Goal: Information Seeking & Learning: Learn about a topic

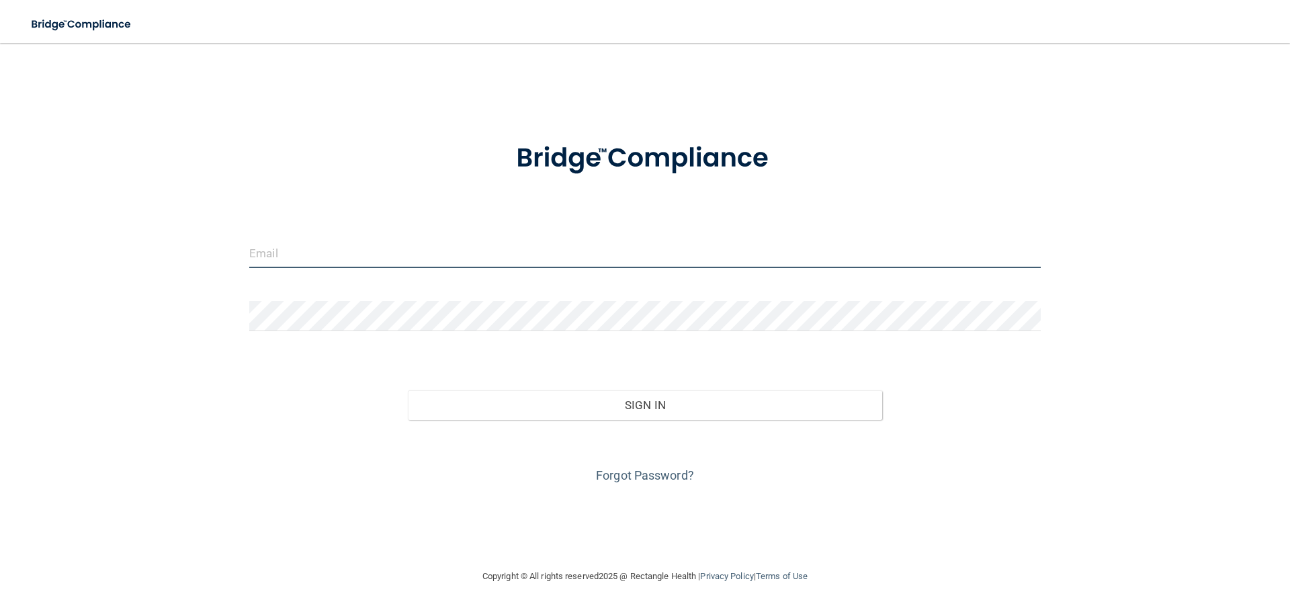
type input "[EMAIL_ADDRESS][DOMAIN_NAME]"
drag, startPoint x: 376, startPoint y: 269, endPoint x: 102, endPoint y: 292, distance: 275.0
click at [156, 283] on div "[EMAIL_ADDRESS][DOMAIN_NAME] Invalid email/password. You don't have permission …" at bounding box center [645, 305] width 1236 height 498
type input "[EMAIL_ADDRESS][PERSON_NAME][DOMAIN_NAME]"
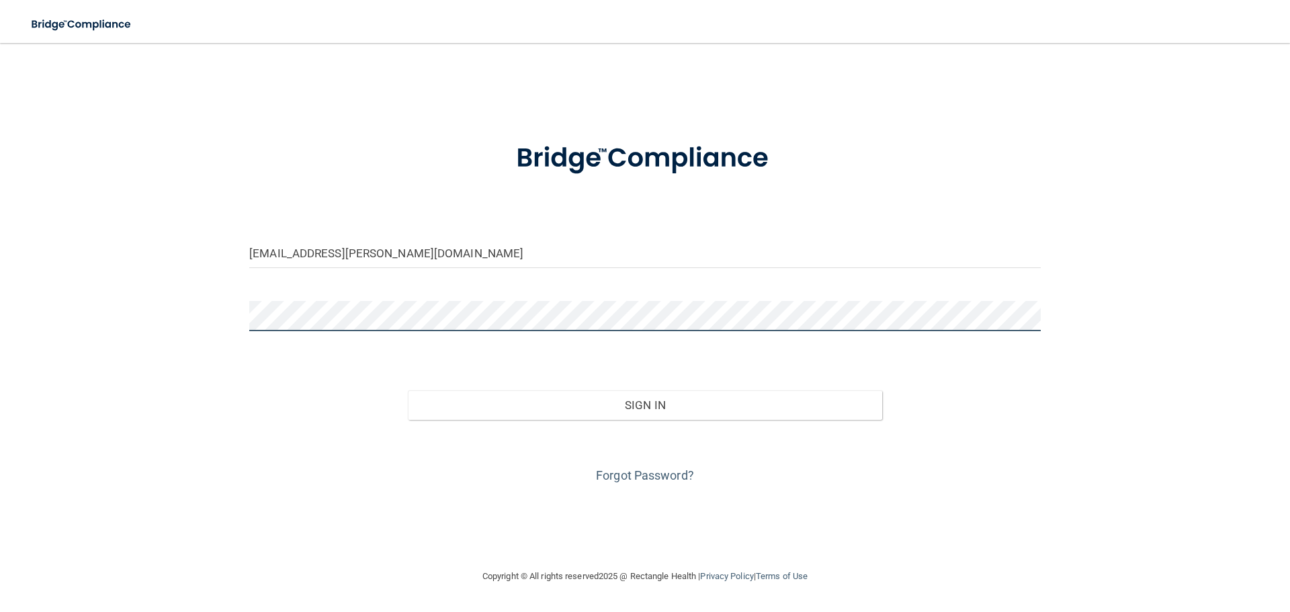
click at [211, 339] on div "[EMAIL_ADDRESS][PERSON_NAME][DOMAIN_NAME] Invalid email/password. You don't hav…" at bounding box center [645, 305] width 1236 height 498
click at [408, 390] on button "Sign In" at bounding box center [645, 405] width 475 height 30
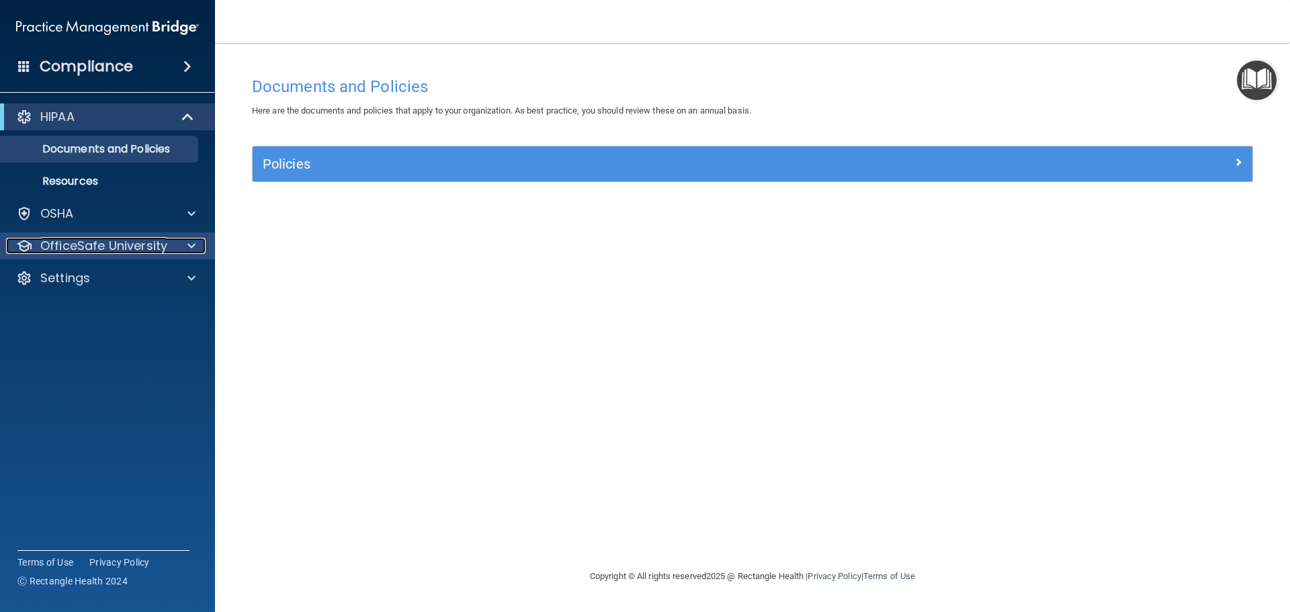
click at [142, 240] on p "OfficeSafe University" at bounding box center [103, 246] width 127 height 16
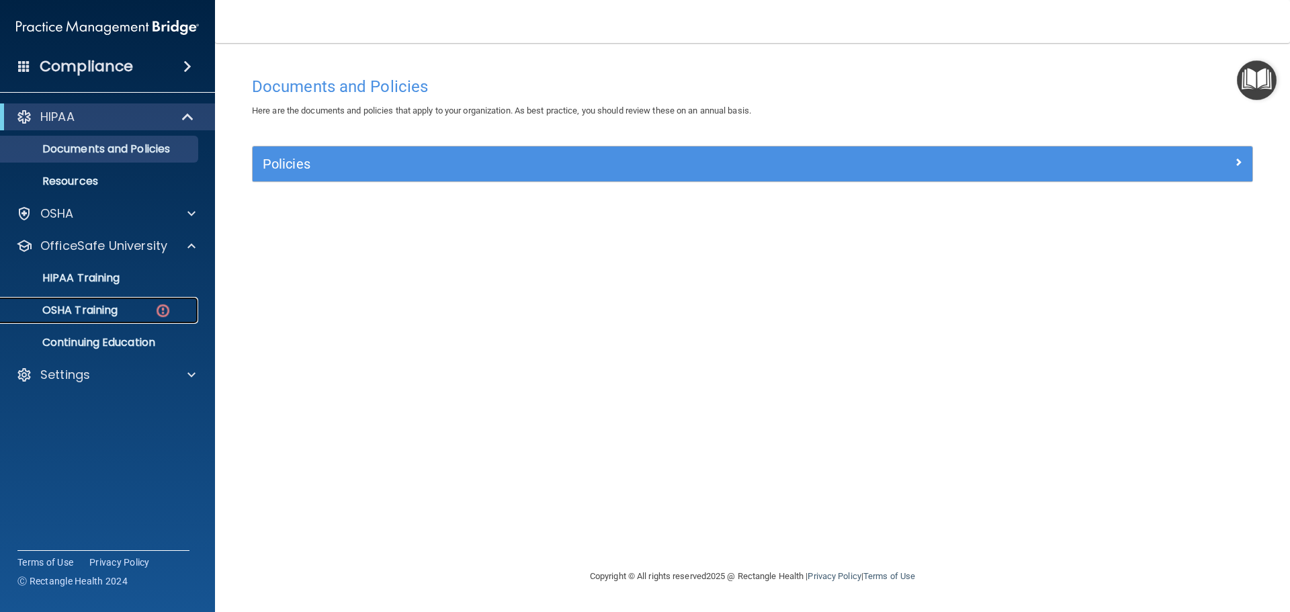
click at [93, 318] on link "OSHA Training" at bounding box center [93, 310] width 212 height 27
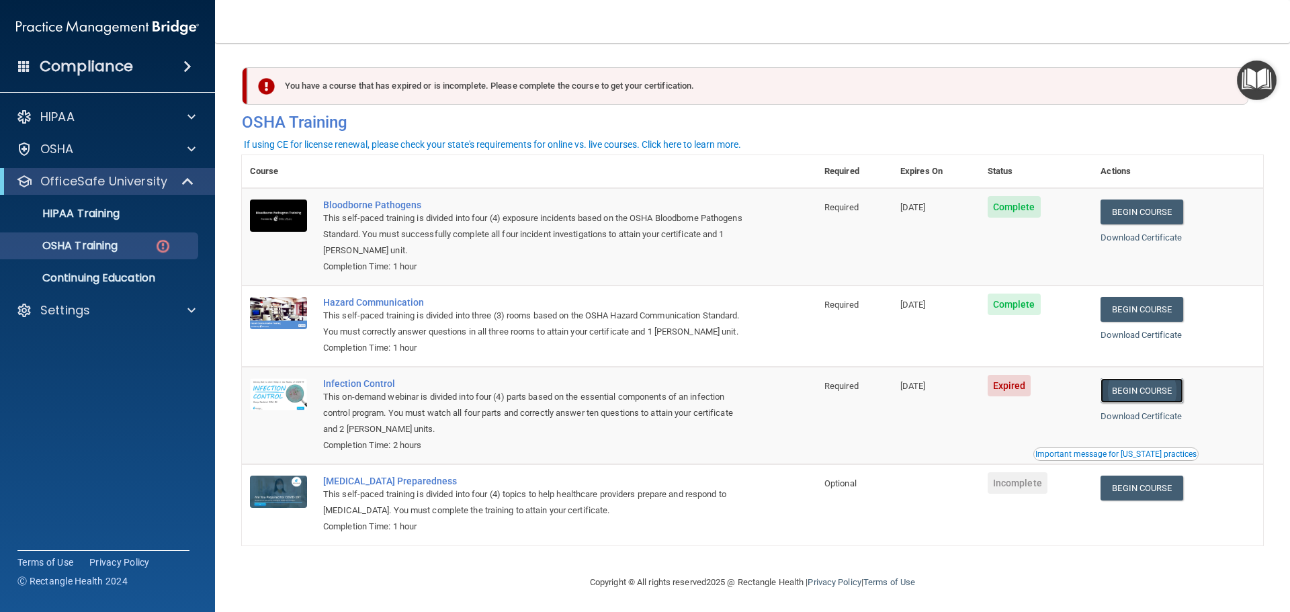
click at [1154, 403] on link "Begin Course" at bounding box center [1141, 390] width 82 height 25
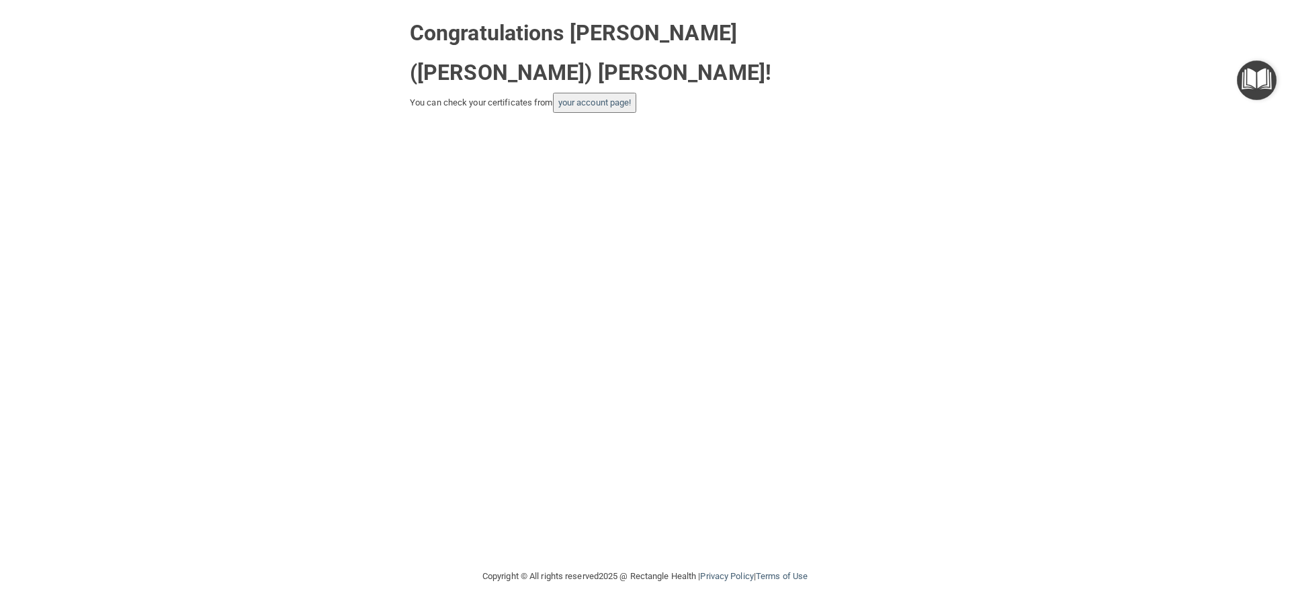
click at [578, 93] on button "your account page!" at bounding box center [595, 103] width 84 height 20
click at [585, 97] on link "your account page!" at bounding box center [594, 102] width 73 height 10
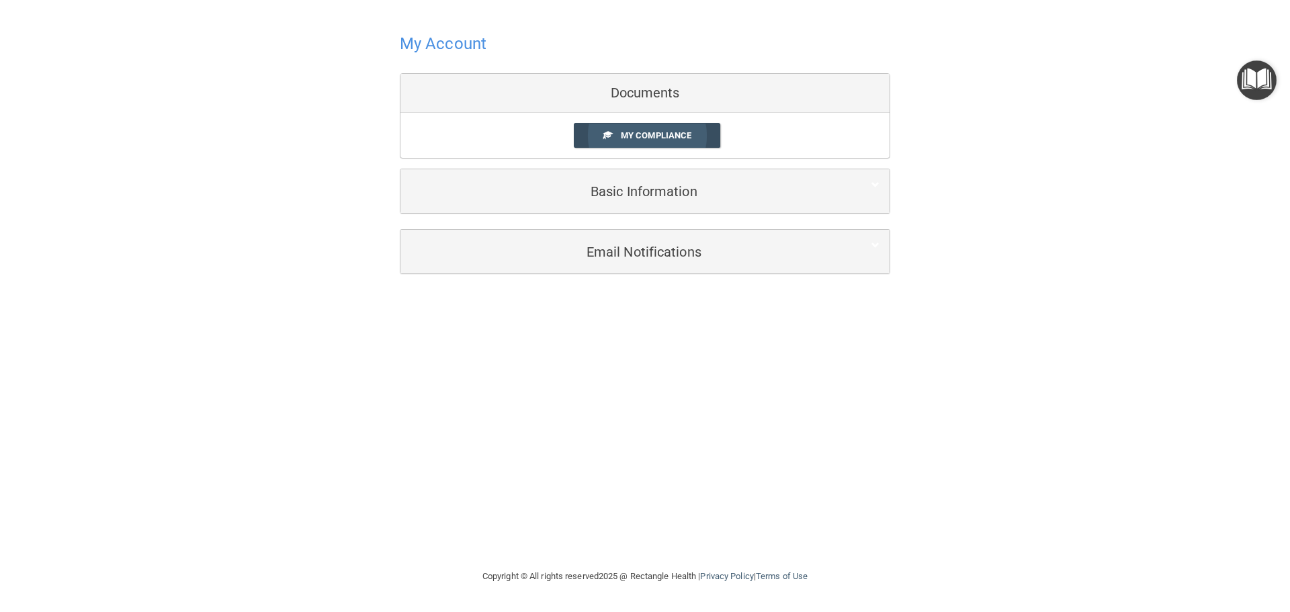
click at [646, 128] on link "My Compliance" at bounding box center [647, 135] width 147 height 25
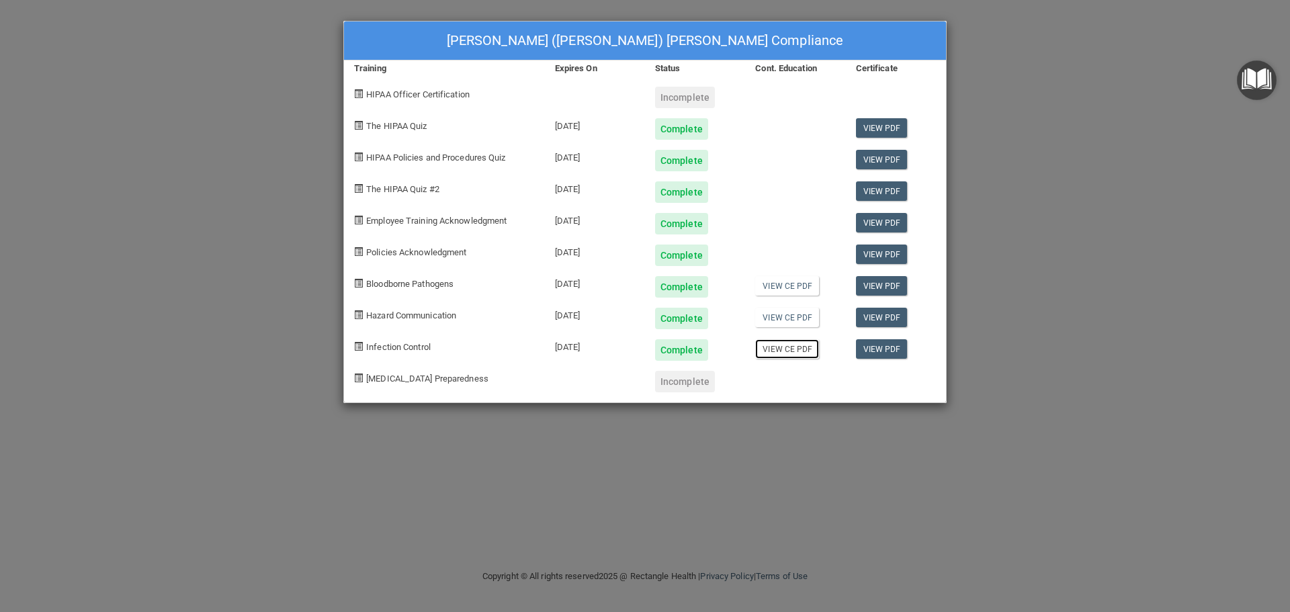
click at [811, 352] on link "View CE PDF" at bounding box center [787, 348] width 64 height 19
